Goal: Task Accomplishment & Management: Manage account settings

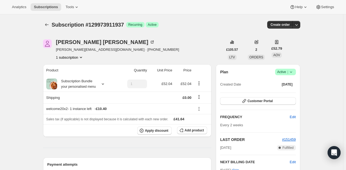
click at [292, 73] on icon at bounding box center [290, 71] width 5 height 5
click at [281, 94] on span "Cancel subscription" at bounding box center [287, 91] width 31 height 5
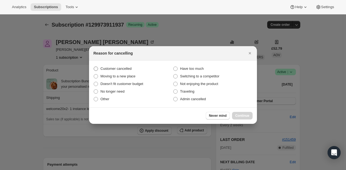
click at [122, 69] on span "Customer cancelled" at bounding box center [115, 68] width 31 height 4
click at [94, 67] on input "Customer cancelled" at bounding box center [94, 66] width 0 height 0
radio input "true"
click at [239, 116] on span "Continue" at bounding box center [242, 115] width 14 height 4
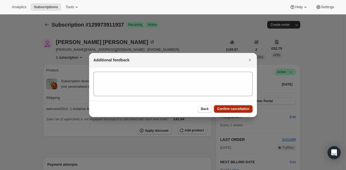
click at [233, 106] on button "Confirm cancellation" at bounding box center [233, 109] width 39 height 8
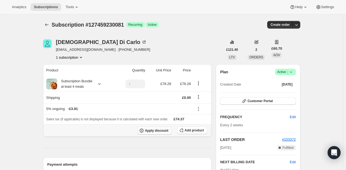
click at [162, 131] on span "Apply discount" at bounding box center [157, 130] width 24 height 4
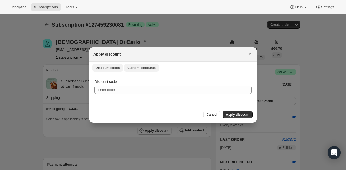
click at [139, 68] on span "Custom discounts" at bounding box center [141, 68] width 28 height 4
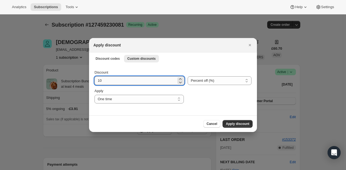
click at [123, 83] on input "10" at bounding box center [136, 80] width 82 height 9
type input "100"
click at [234, 120] on button "Apply discount" at bounding box center [238, 124] width 30 height 8
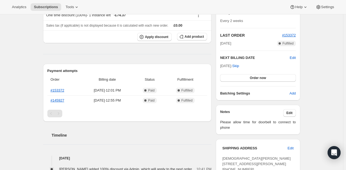
scroll to position [108, 0]
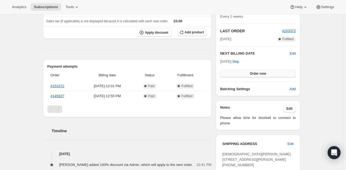
click at [274, 73] on button "Order now" at bounding box center [258, 74] width 76 height 8
click at [274, 73] on button "Click to confirm" at bounding box center [258, 74] width 76 height 8
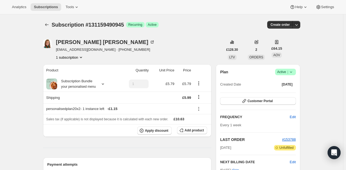
click at [291, 72] on icon at bounding box center [290, 71] width 5 height 5
click at [286, 90] on span "Cancel subscription" at bounding box center [287, 91] width 31 height 4
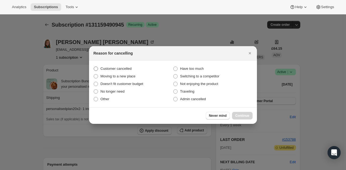
click at [133, 68] on label "Customer cancelled" at bounding box center [133, 69] width 80 height 8
click at [94, 67] on input "Customer cancelled" at bounding box center [94, 66] width 0 height 0
radio input "true"
click at [249, 114] on span "Continue" at bounding box center [242, 115] width 14 height 4
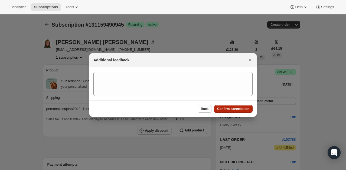
click at [235, 111] on button "Confirm cancellation" at bounding box center [233, 109] width 39 height 8
